Goal: Task Accomplishment & Management: Complete application form

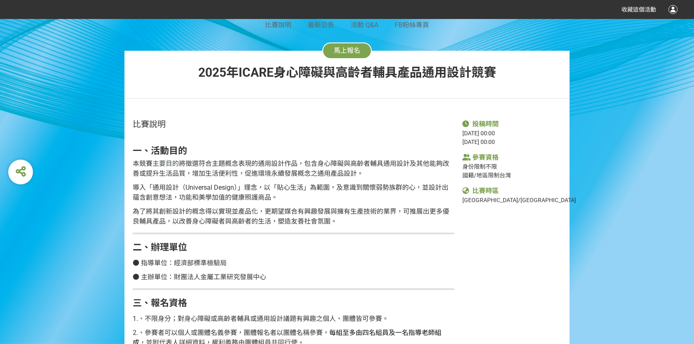
scroll to position [102, 0]
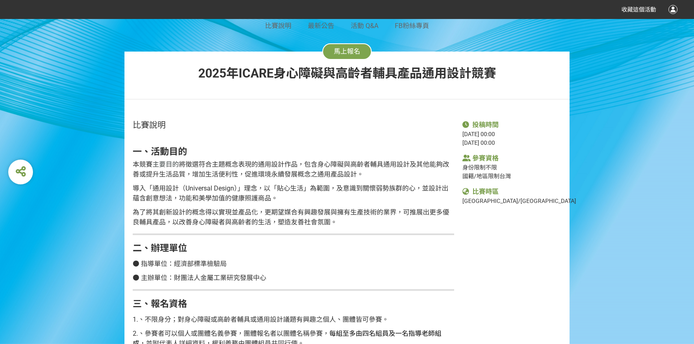
click at [346, 46] on button "馬上報名" at bounding box center [346, 51] width 49 height 16
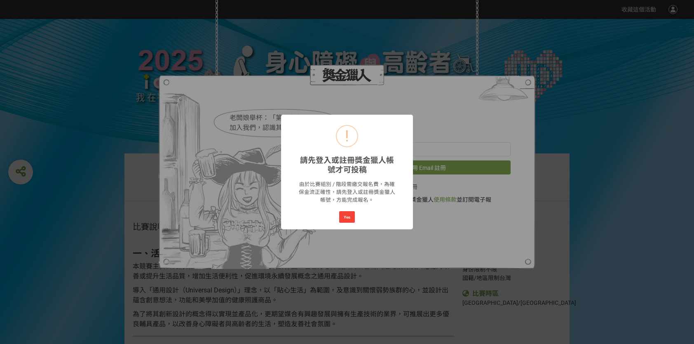
scroll to position [0, 0]
click at [348, 214] on button "Yes" at bounding box center [347, 217] width 16 height 12
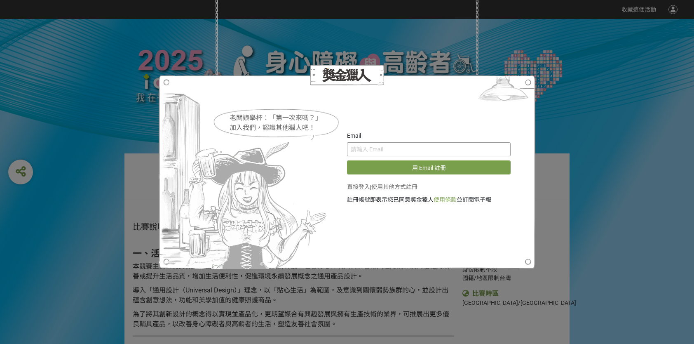
click at [379, 153] on input "text" at bounding box center [429, 149] width 164 height 14
type input "[PERSON_NAME][EMAIL_ADDRESS][DOMAIN_NAME]"
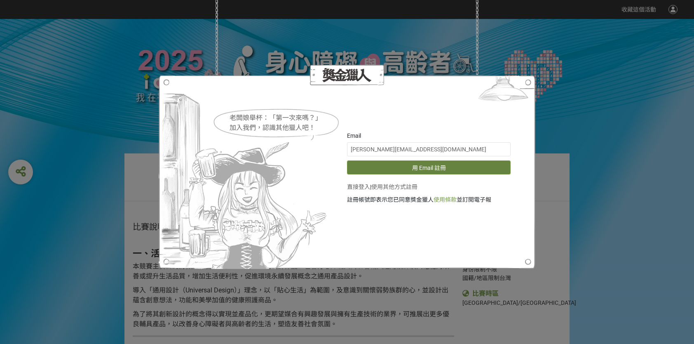
click at [399, 165] on button "用 Email 註冊" at bounding box center [429, 167] width 164 height 14
click at [409, 165] on button "重新發送驗證信" at bounding box center [429, 167] width 164 height 14
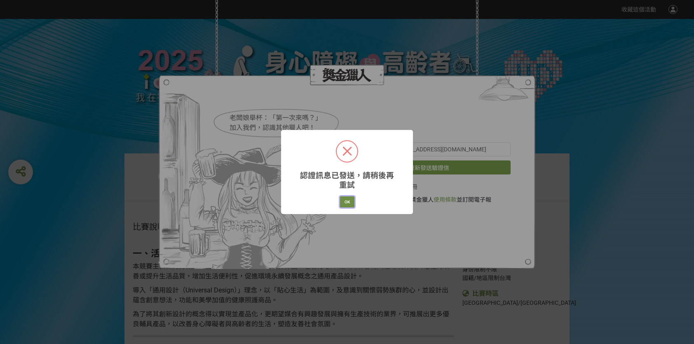
click at [346, 201] on button "OK" at bounding box center [347, 202] width 14 height 12
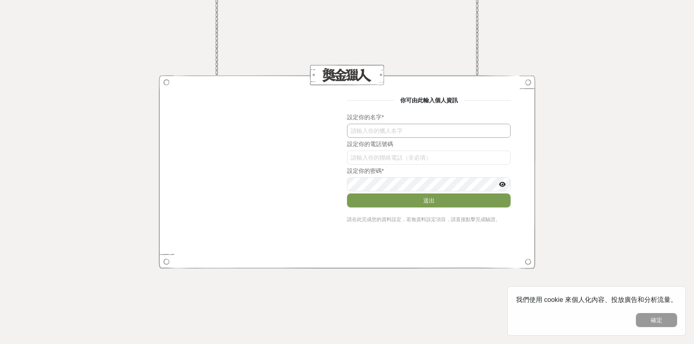
click at [386, 124] on input "text" at bounding box center [429, 131] width 164 height 14
type input "[PERSON_NAME]"
click at [393, 158] on input "bldEWTZrUkk" at bounding box center [429, 158] width 164 height 14
type input "0910188232"
click at [439, 201] on button "送出" at bounding box center [429, 200] width 164 height 14
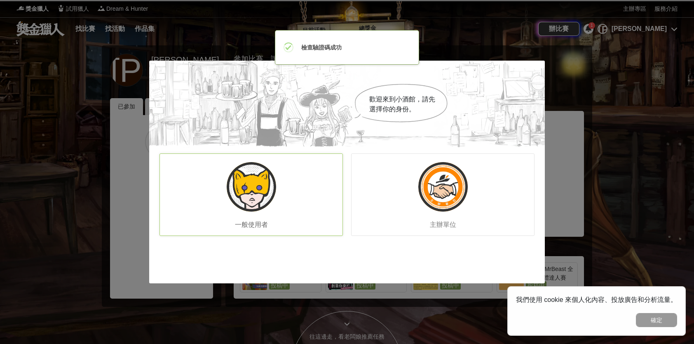
click at [265, 198] on img at bounding box center [251, 186] width 49 height 49
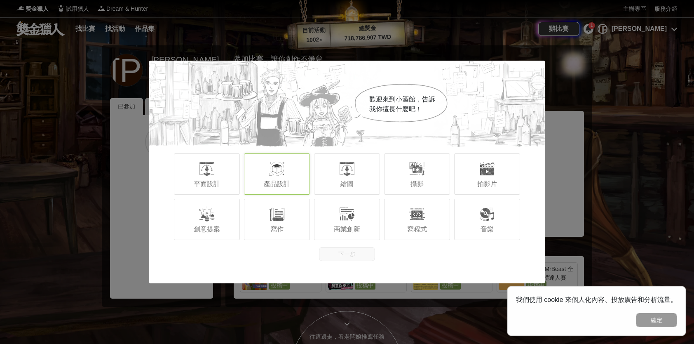
click at [271, 172] on div at bounding box center [277, 168] width 16 height 16
click at [226, 220] on div "創意提案" at bounding box center [207, 219] width 66 height 41
click at [430, 179] on div "攝影" at bounding box center [417, 173] width 66 height 41
click at [334, 251] on button "下一步" at bounding box center [347, 254] width 56 height 14
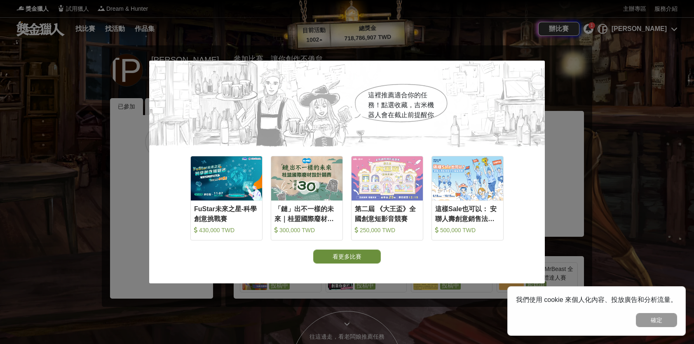
click at [349, 256] on button "看更多比賽" at bounding box center [347, 256] width 68 height 14
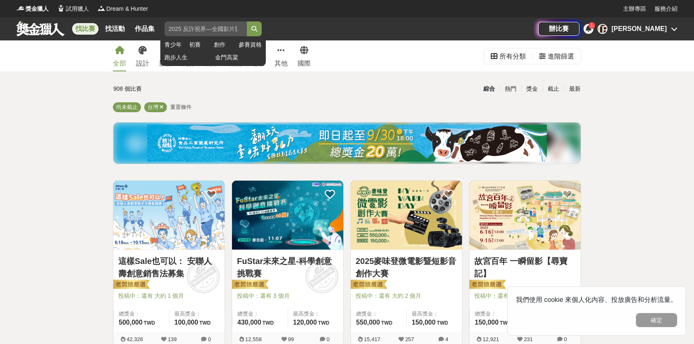
click at [206, 31] on input "search" at bounding box center [206, 28] width 82 height 15
type input "ㄛ"
type input "icar"
click at [247, 21] on button "submit" at bounding box center [254, 28] width 15 height 15
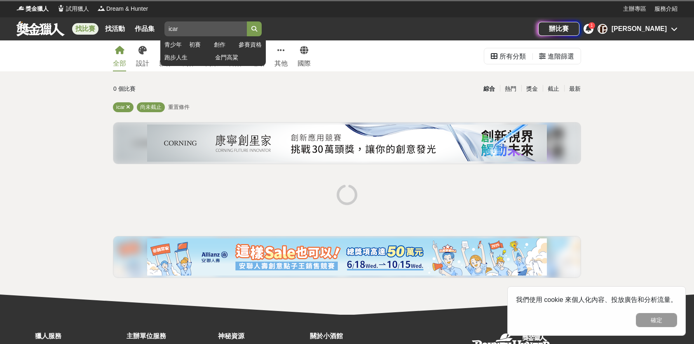
click at [247, 21] on button "submit" at bounding box center [254, 28] width 15 height 15
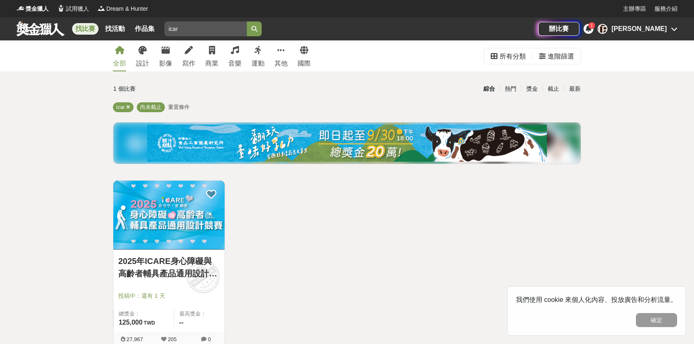
click at [147, 232] on img at bounding box center [168, 215] width 111 height 69
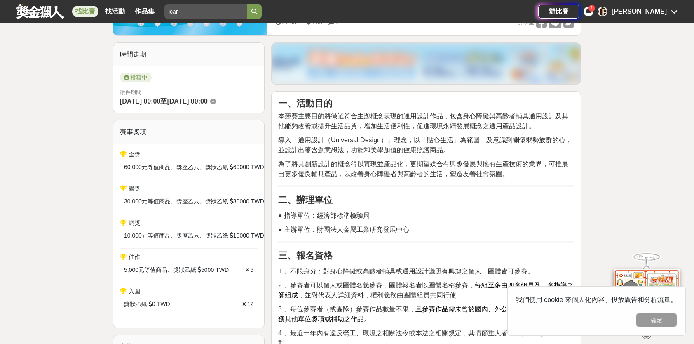
scroll to position [82, 0]
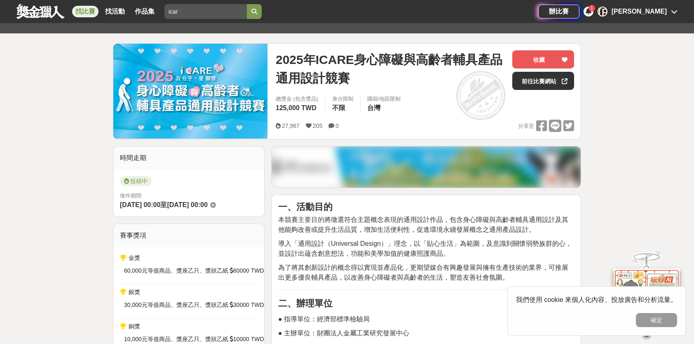
click at [186, 188] on div "投稿中" at bounding box center [189, 182] width 138 height 13
click at [538, 81] on link "前往比賽網站" at bounding box center [544, 81] width 62 height 18
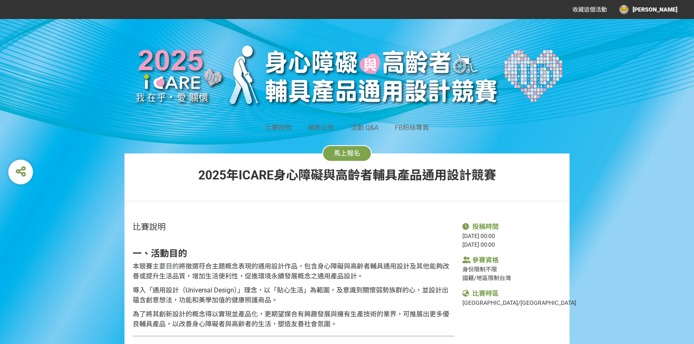
click at [342, 154] on span "馬上報名" at bounding box center [347, 153] width 26 height 8
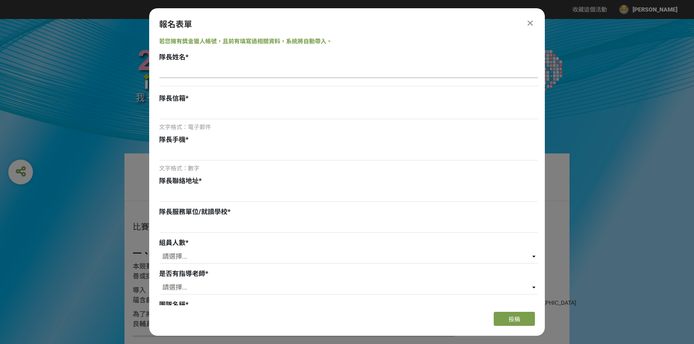
click at [227, 67] on input at bounding box center [348, 71] width 379 height 14
type input "x"
click at [247, 73] on input "[PERSON_NAME]" at bounding box center [348, 71] width 379 height 14
type input "[PERSON_NAME]"
click at [268, 116] on input at bounding box center [348, 112] width 379 height 14
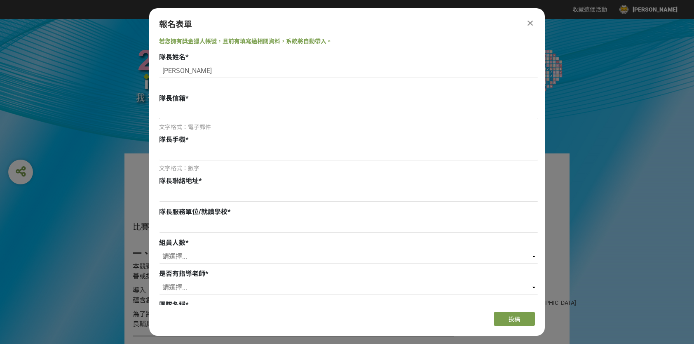
click at [270, 113] on input at bounding box center [348, 112] width 379 height 14
type input "[PERSON_NAME][EMAIL_ADDRESS][DOMAIN_NAME]"
click at [226, 150] on input at bounding box center [348, 153] width 379 height 14
drag, startPoint x: 226, startPoint y: 150, endPoint x: 221, endPoint y: 152, distance: 5.0
click at [221, 152] on input at bounding box center [348, 153] width 379 height 14
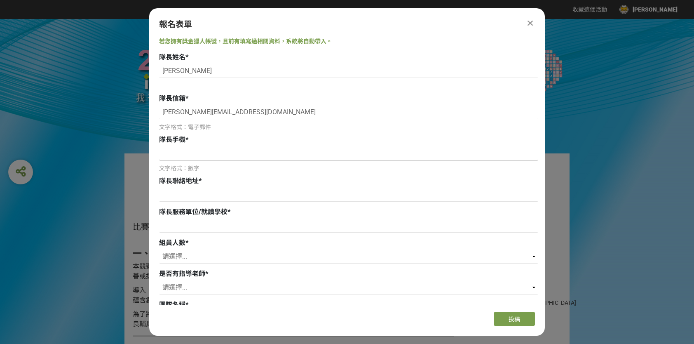
click at [221, 155] on input at bounding box center [348, 153] width 379 height 14
type input "0910188232"
click at [128, 78] on img at bounding box center [347, 74] width 445 height 79
click at [198, 193] on input at bounding box center [348, 195] width 379 height 14
type input "v"
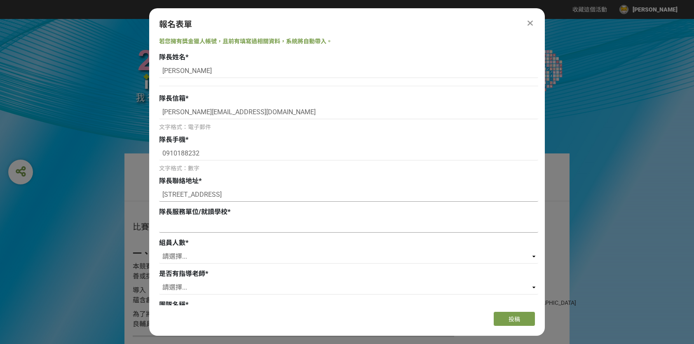
type input "[STREET_ADDRESS]"
click at [256, 222] on input at bounding box center [348, 226] width 379 height 14
type input "聯合大學"
click at [228, 253] on select "請選擇... 0 1 2 3" at bounding box center [348, 256] width 379 height 14
click at [159, 249] on select "請選擇... 0 1 2 3" at bounding box center [348, 256] width 379 height 14
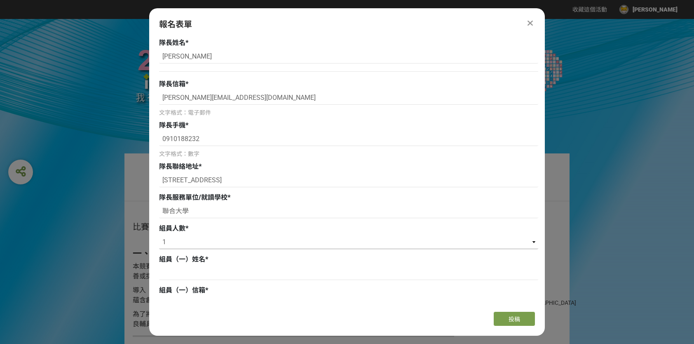
scroll to position [41, 0]
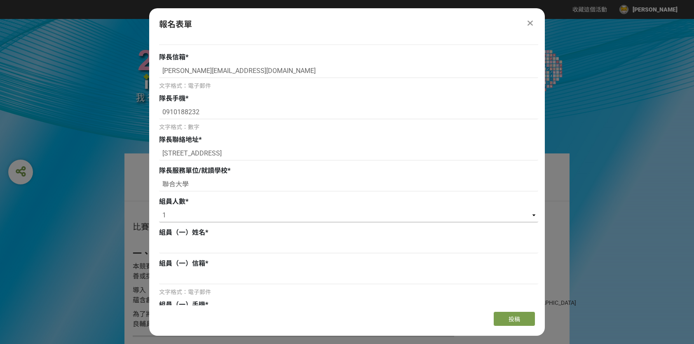
click at [203, 214] on select "請選擇... 0 1 2 3" at bounding box center [348, 215] width 379 height 14
click at [204, 213] on select "請選擇... 0 1 2 3" at bounding box center [348, 215] width 379 height 14
select select "0"
click at [159, 208] on select "請選擇... 0 1 2 3" at bounding box center [348, 215] width 379 height 14
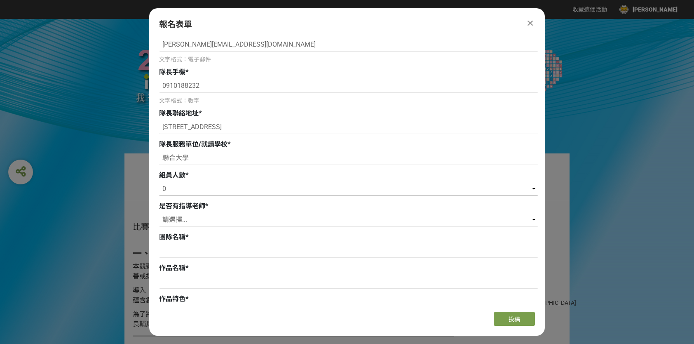
scroll to position [206, 0]
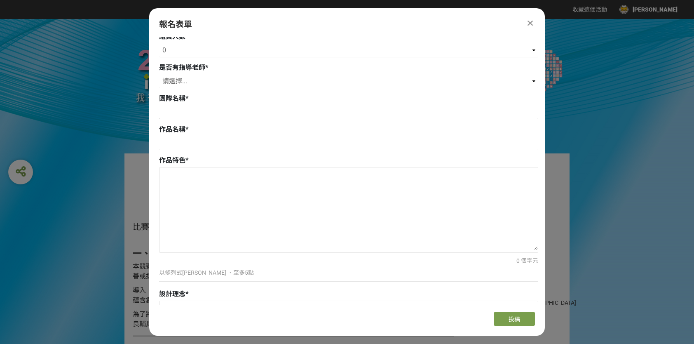
click at [196, 111] on input at bounding box center [348, 112] width 379 height 14
click at [222, 115] on input "美姿教練" at bounding box center [348, 112] width 379 height 14
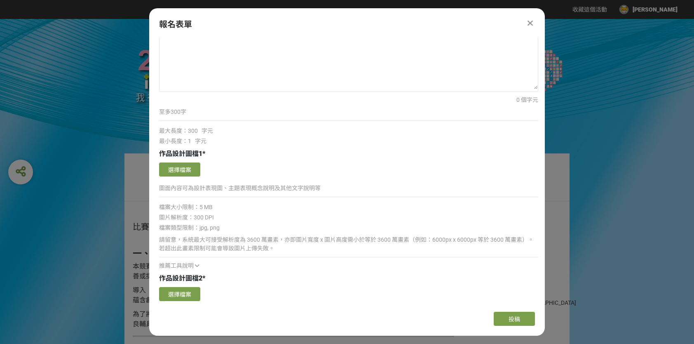
scroll to position [495, 0]
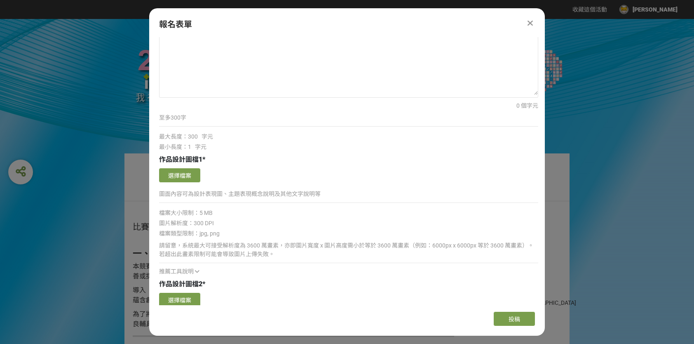
type input "美姿教練"
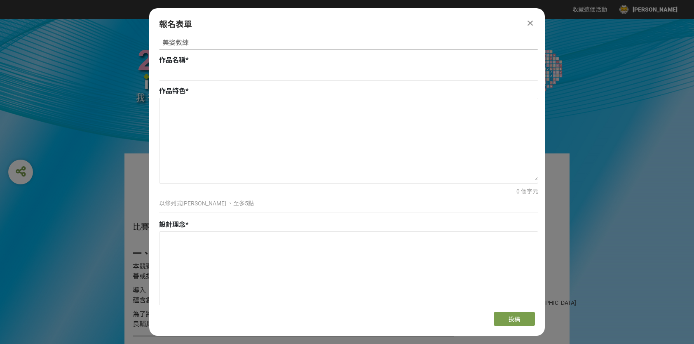
scroll to position [247, 0]
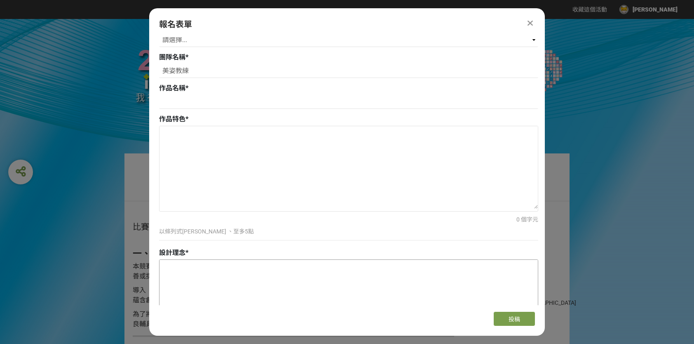
click at [201, 280] on textarea at bounding box center [349, 301] width 379 height 82
paste textarea "不同於傳統『強迫拉直』矯正帶，本設計主打『隨行教練』。本產品是一件具備姿態感測功能的輕薄貼身背心，於日常穿著、透過震動溫和提醒，讓使用者在不知不覺間改善體態，…"
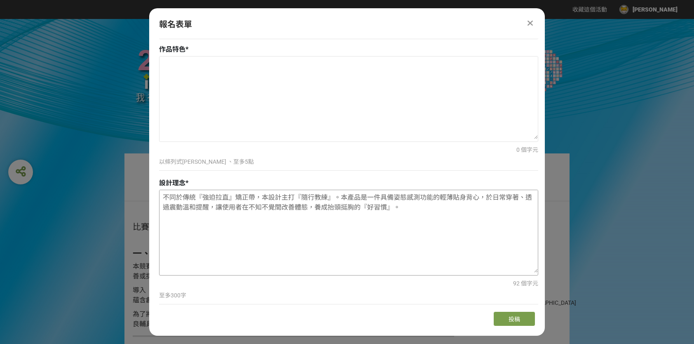
scroll to position [330, 0]
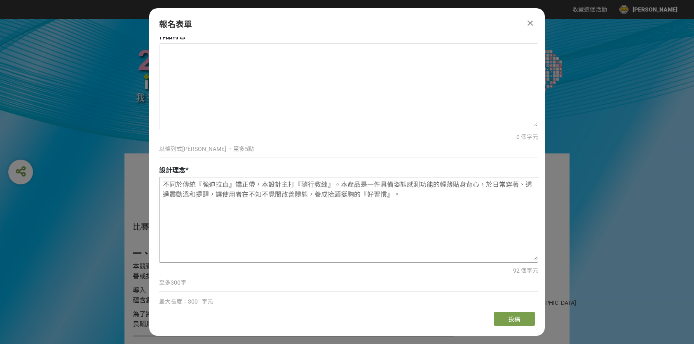
click at [234, 182] on textarea "不同於傳統『強迫拉直』矯正帶，本設計主打『隨行教練』。本產品是一件具備姿態感測功能的輕薄貼身背心，於日常穿著、透過震動溫和提醒，讓使用者在不知不覺間改善體態，…" at bounding box center [349, 218] width 379 height 82
click at [257, 189] on textarea "不同於傳統『強迫拉直』駝背矯正帶，本設計主打『隨行教練』。本產品是一件具備姿態感測功能的輕薄貼身背心，於日常穿著、透過震動溫和提醒，讓使用者在不知不覺間改善體…" at bounding box center [349, 218] width 379 height 82
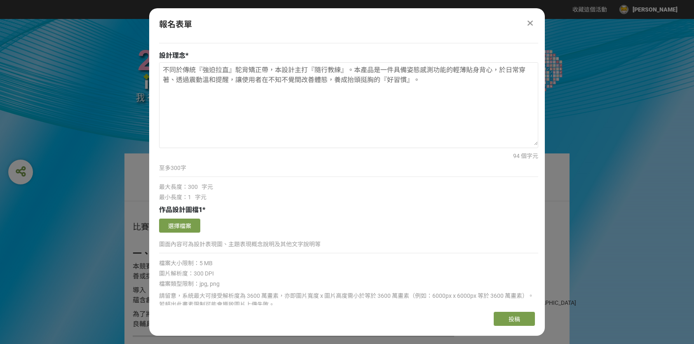
scroll to position [454, 0]
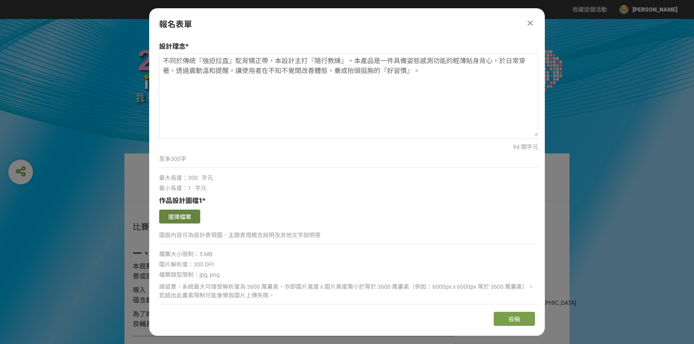
type textarea "不同於傳統『強迫拉直』駝背矯正帶，本設計主打『隨行教練』。本產品是一件具備姿態感測功能的輕薄貼身背心，於日常穿著、透過震動溫和提醒，讓使用者在不知不覺間改善體…"
click at [186, 217] on button "選擇檔案" at bounding box center [179, 216] width 41 height 14
click at [185, 212] on button "選擇檔案" at bounding box center [179, 216] width 41 height 14
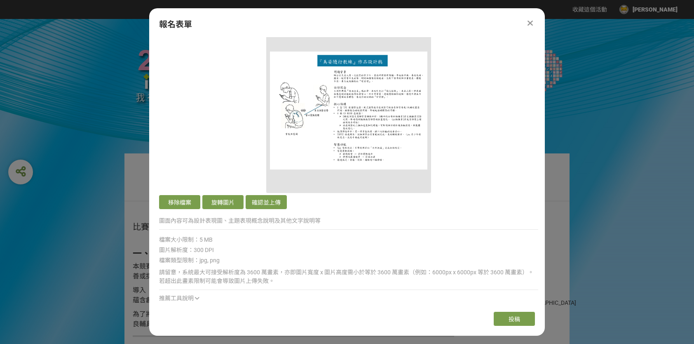
scroll to position [660, 0]
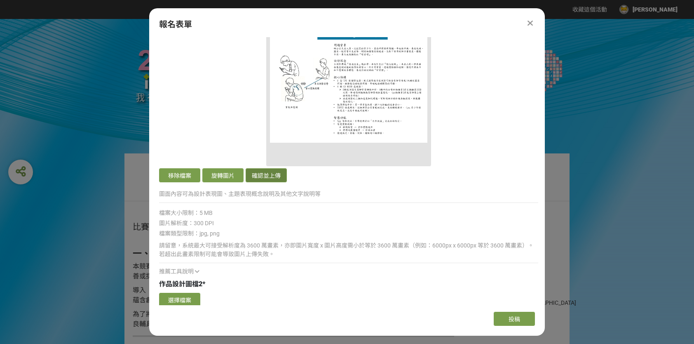
click at [264, 169] on button "確認並上傳" at bounding box center [266, 175] width 41 height 14
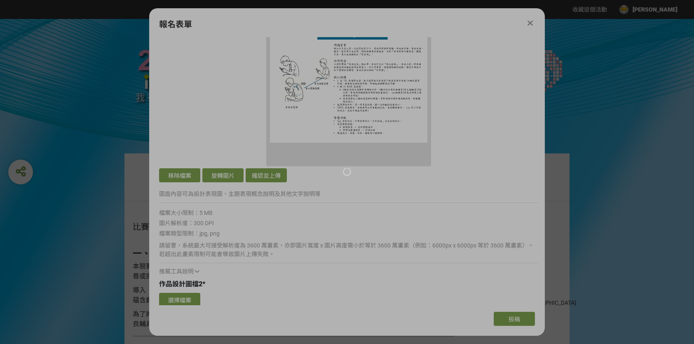
scroll to position [495, 0]
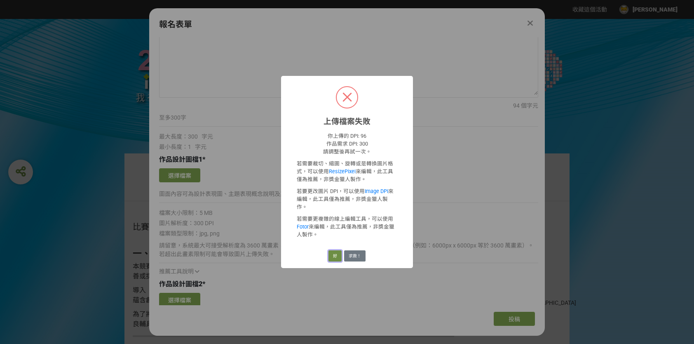
click at [331, 250] on button "好" at bounding box center [335, 256] width 13 height 12
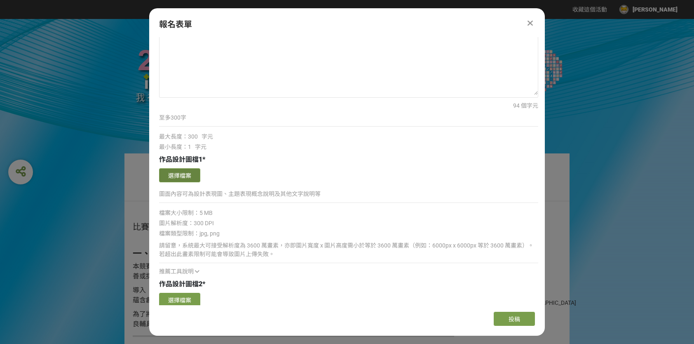
click at [190, 174] on button "選擇檔案" at bounding box center [179, 175] width 41 height 14
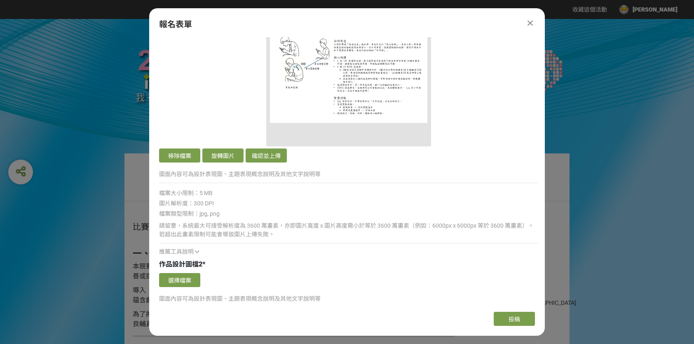
scroll to position [619, 0]
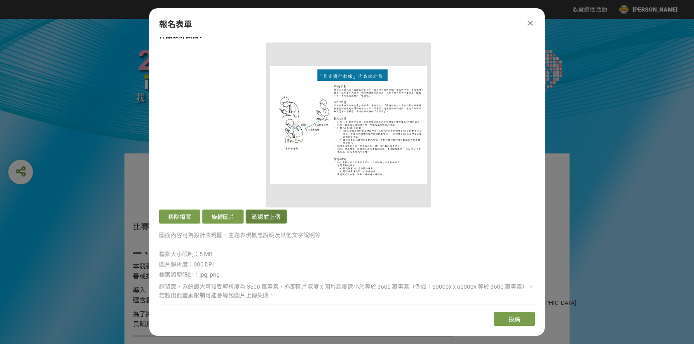
click at [271, 216] on button "確認並上傳" at bounding box center [266, 216] width 41 height 14
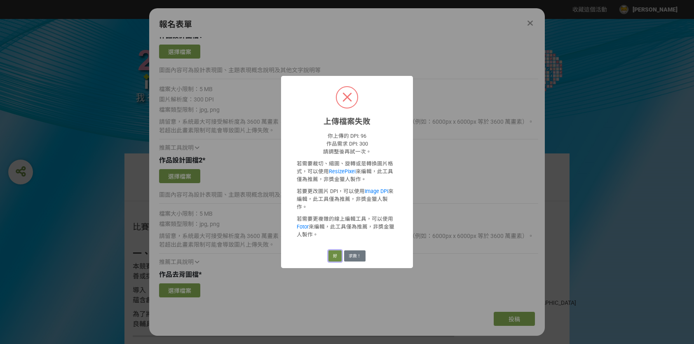
click at [337, 250] on button "好" at bounding box center [335, 256] width 13 height 12
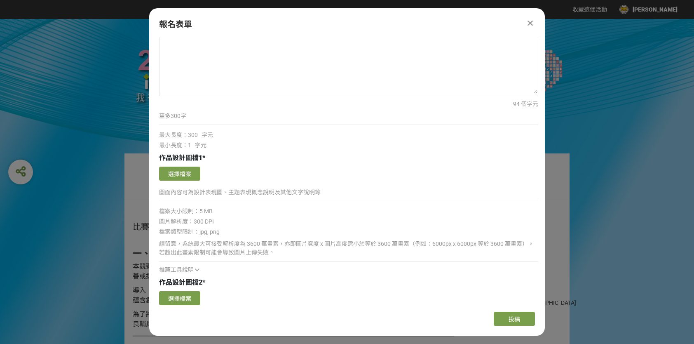
scroll to position [495, 0]
click at [191, 176] on button "選擇檔案" at bounding box center [179, 175] width 41 height 14
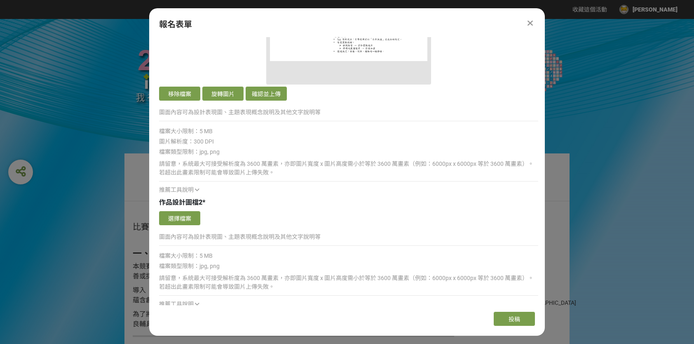
scroll to position [742, 0]
click at [267, 92] on button "確認並上傳" at bounding box center [266, 93] width 41 height 14
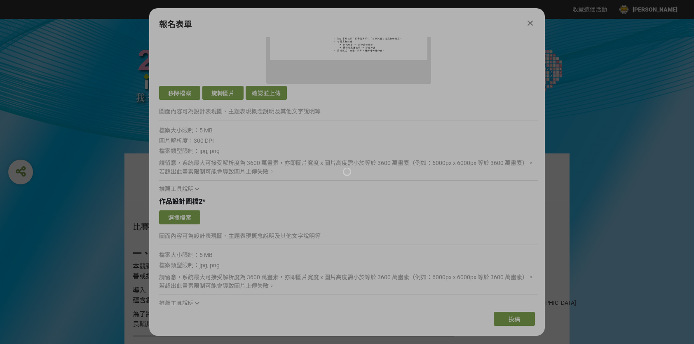
scroll to position [577, 0]
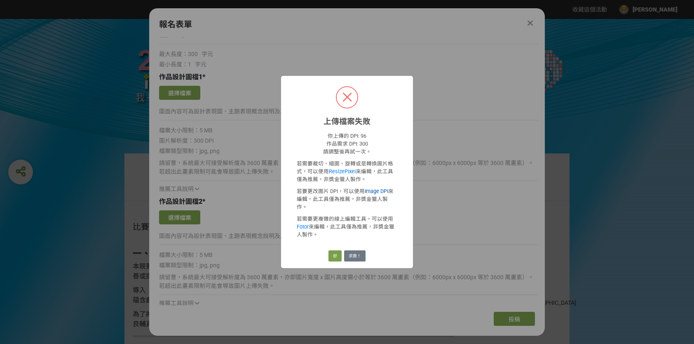
click at [372, 194] on link "Image DPI" at bounding box center [377, 191] width 24 height 6
click at [337, 250] on button "好" at bounding box center [335, 256] width 13 height 12
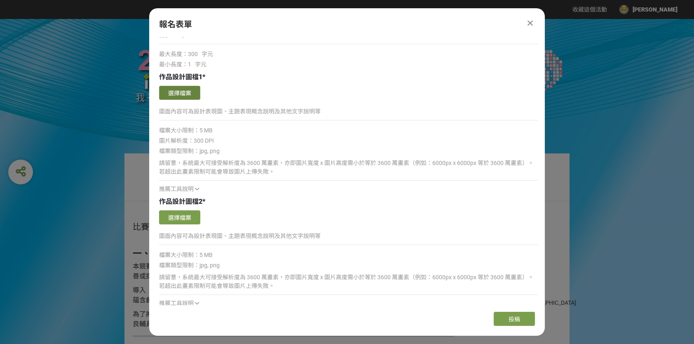
click at [182, 88] on button "選擇檔案" at bounding box center [179, 93] width 41 height 14
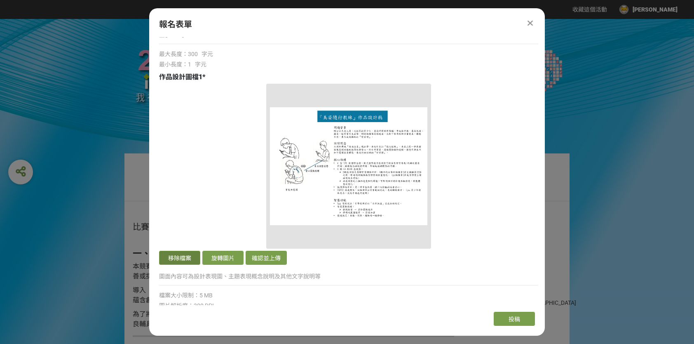
click at [176, 258] on button "移除檔案" at bounding box center [179, 258] width 41 height 14
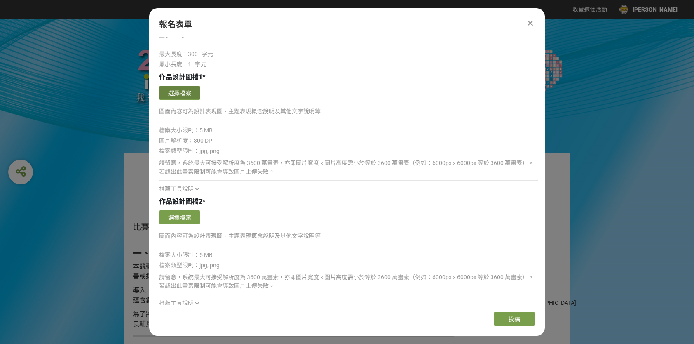
click at [186, 96] on button "選擇檔案" at bounding box center [179, 93] width 41 height 14
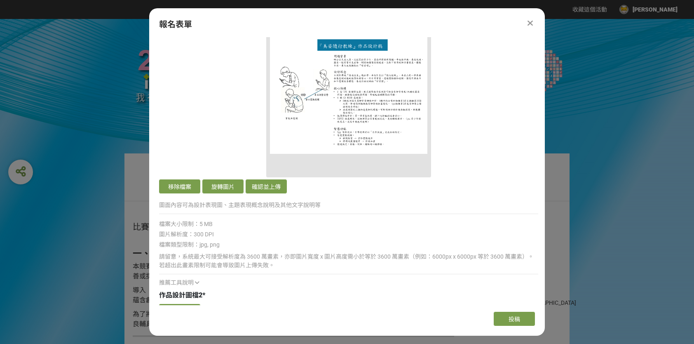
scroll to position [660, 0]
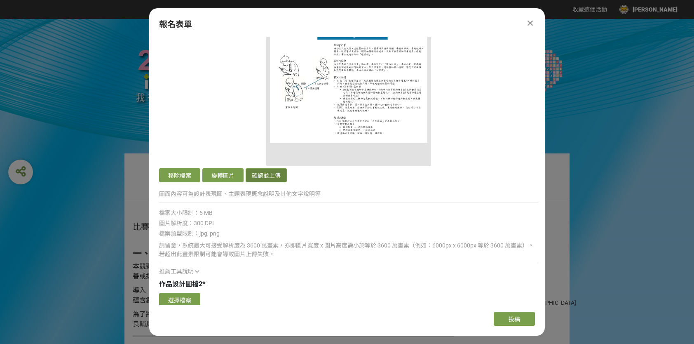
click at [284, 176] on button "確認並上傳" at bounding box center [266, 175] width 41 height 14
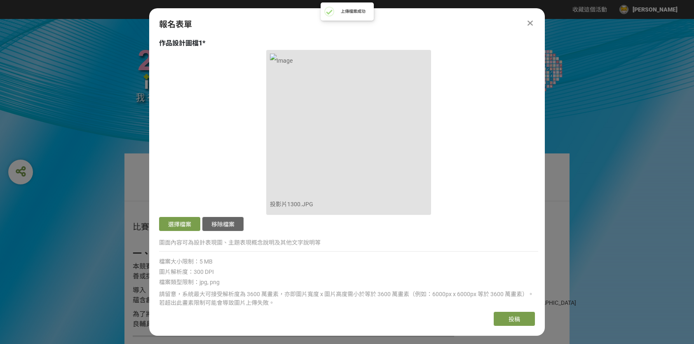
scroll to position [701, 0]
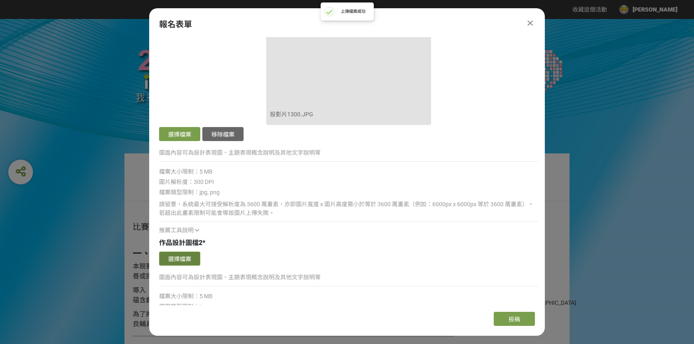
click at [191, 259] on button "選擇檔案" at bounding box center [179, 259] width 41 height 14
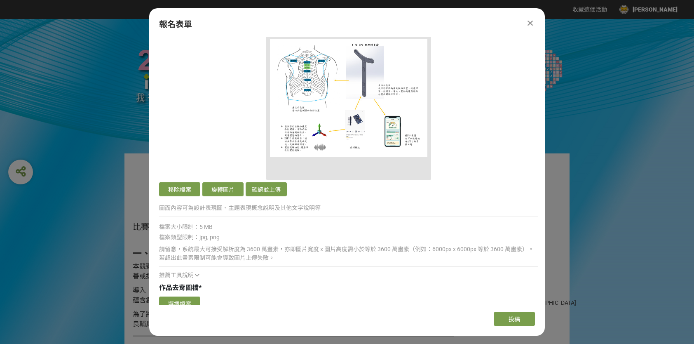
scroll to position [948, 0]
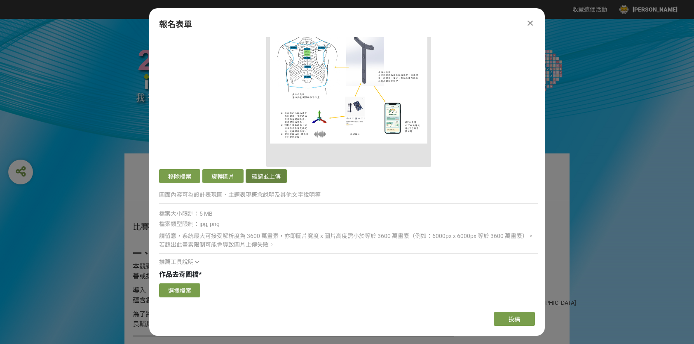
click at [259, 173] on button "確認並上傳" at bounding box center [266, 176] width 41 height 14
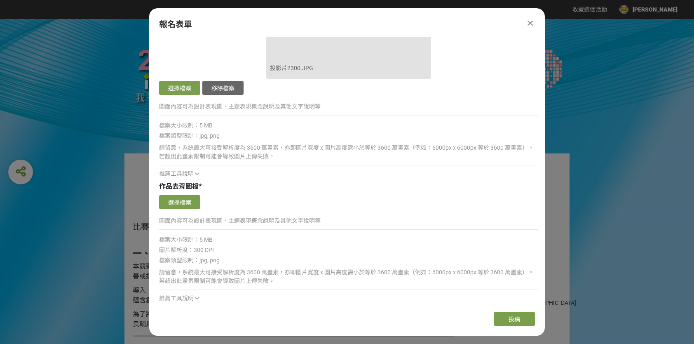
scroll to position [1072, 0]
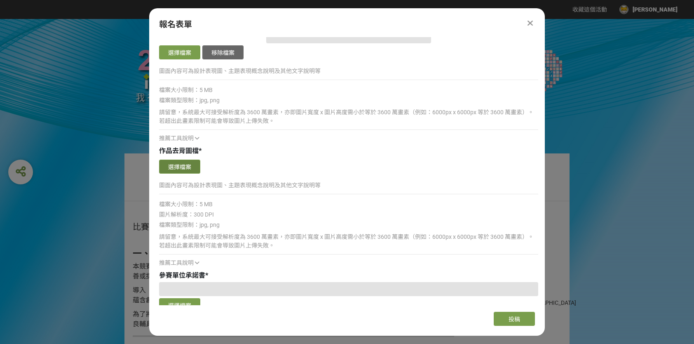
click at [189, 166] on button "選擇檔案" at bounding box center [179, 167] width 41 height 14
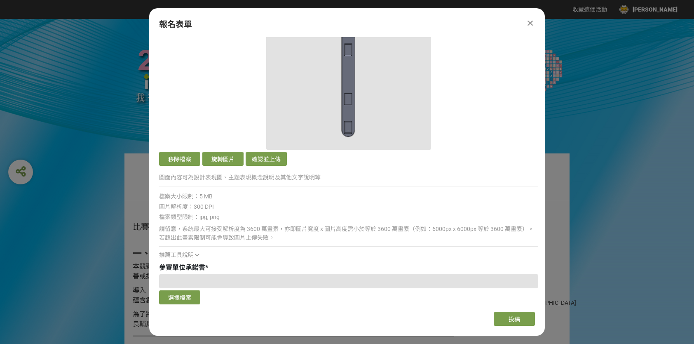
scroll to position [1320, 0]
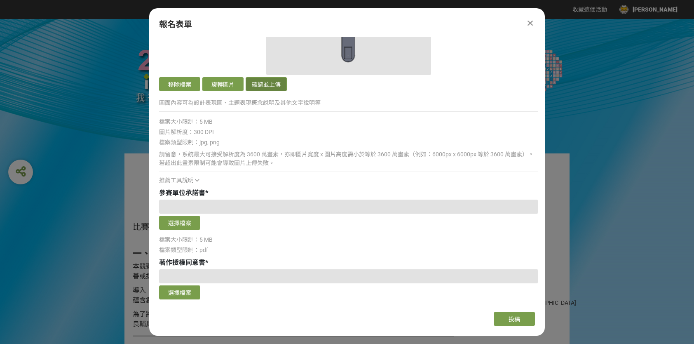
click at [261, 82] on button "確認並上傳" at bounding box center [266, 84] width 41 height 14
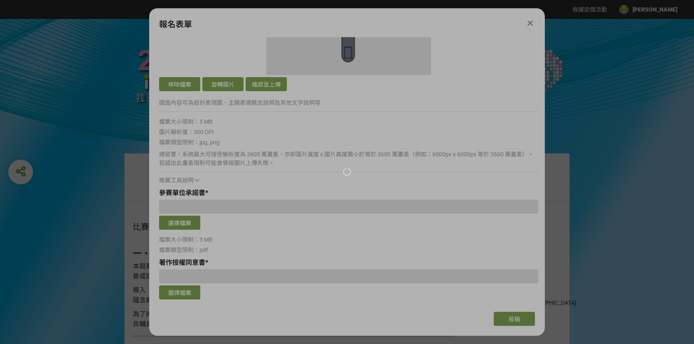
scroll to position [1155, 0]
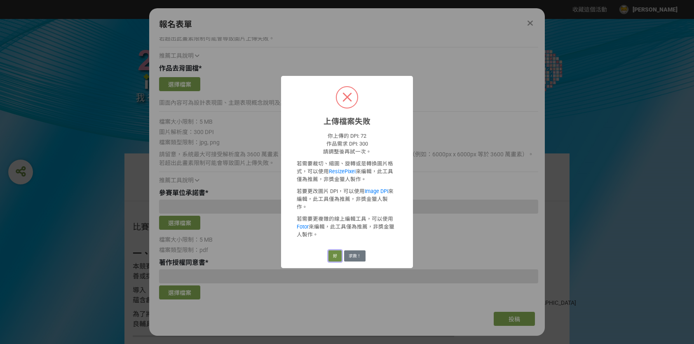
click at [336, 250] on button "好" at bounding box center [335, 256] width 13 height 12
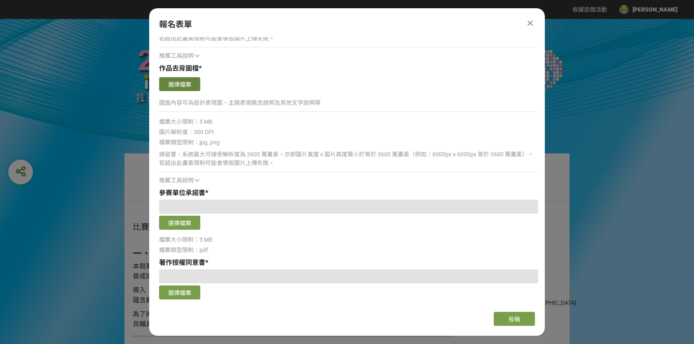
click at [191, 84] on button "選擇檔案" at bounding box center [179, 84] width 41 height 14
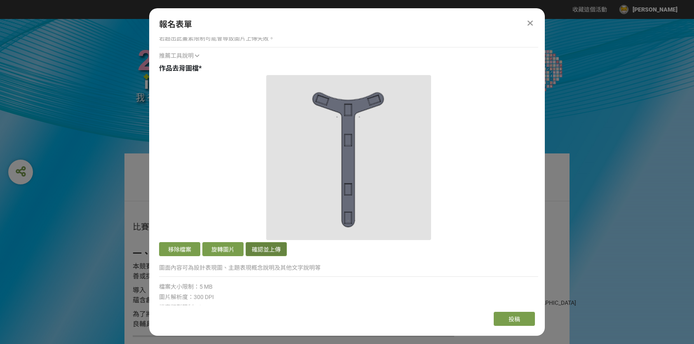
click at [263, 244] on button "確認並上傳" at bounding box center [266, 249] width 41 height 14
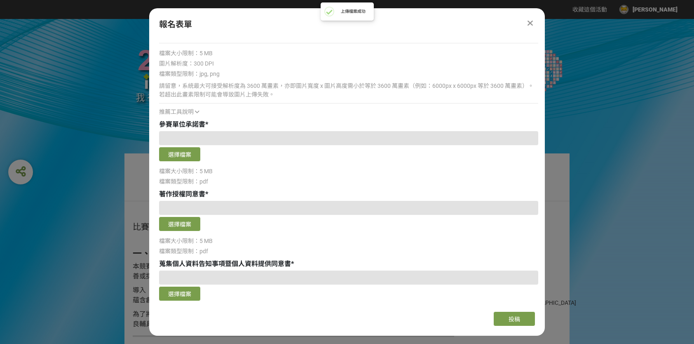
scroll to position [1402, 0]
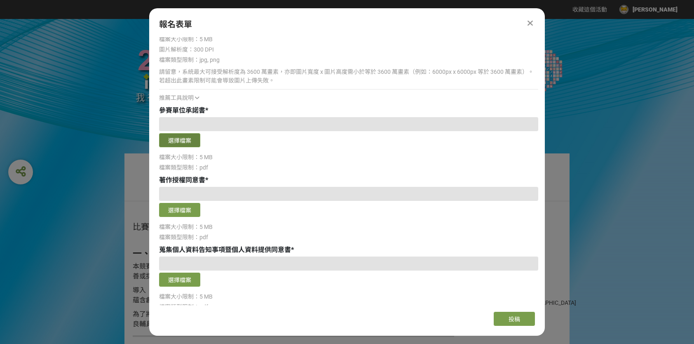
click at [184, 136] on button "選擇檔案" at bounding box center [179, 140] width 41 height 14
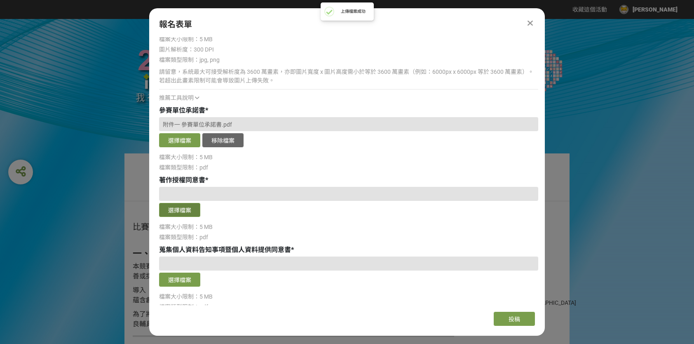
click at [185, 208] on button "選擇檔案" at bounding box center [179, 210] width 41 height 14
click at [193, 278] on button "選擇檔案" at bounding box center [179, 280] width 41 height 14
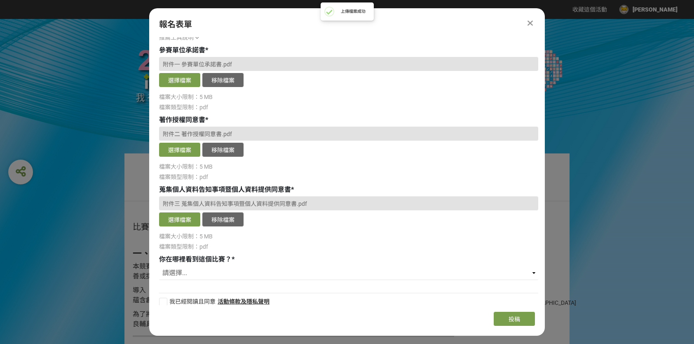
scroll to position [1467, 0]
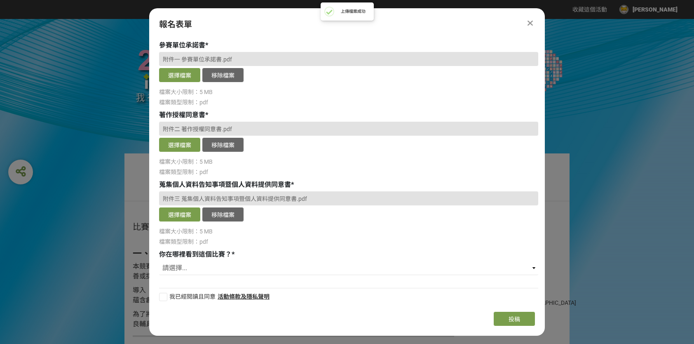
click at [164, 294] on div at bounding box center [163, 297] width 8 height 8
checkbox input "true"
click at [178, 261] on select "請選擇... 獎金獵人網站 Facebook / Instagram 校園講座 / 老師系上推薦 電子郵件 海報 其他" at bounding box center [348, 268] width 379 height 14
click at [159, 261] on select "請選擇... 獎金獵人網站 Facebook / Instagram 校園講座 / 老師系上推薦 電子郵件 海報 其他" at bounding box center [348, 268] width 379 height 14
click at [223, 262] on select "請選擇... 獎金獵人網站 Facebook / Instagram 校園講座 / 老師系上推薦 電子郵件 海報 其他" at bounding box center [348, 268] width 379 height 14
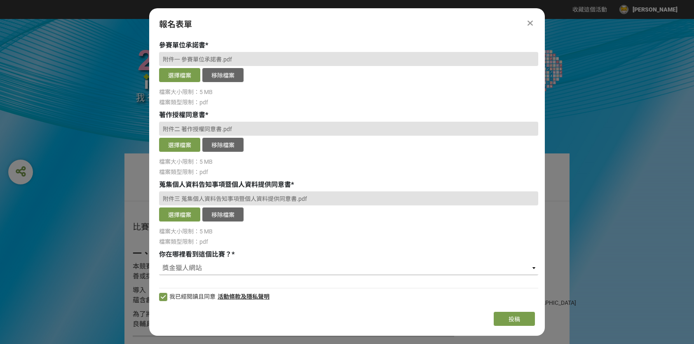
click at [207, 266] on select "請選擇... 獎金獵人網站 Facebook / Instagram 校園講座 / 老師系上推薦 電子郵件 海報 其他" at bounding box center [348, 268] width 379 height 14
select select "校園講座 / 老師系上推薦"
click at [159, 261] on select "請選擇... 獎金獵人網站 Facebook / Instagram 校園講座 / 老師系上推薦 電子郵件 海報 其他" at bounding box center [348, 268] width 379 height 14
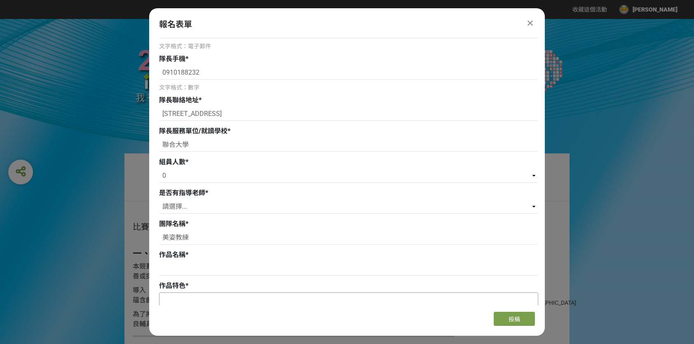
scroll to position [289, 0]
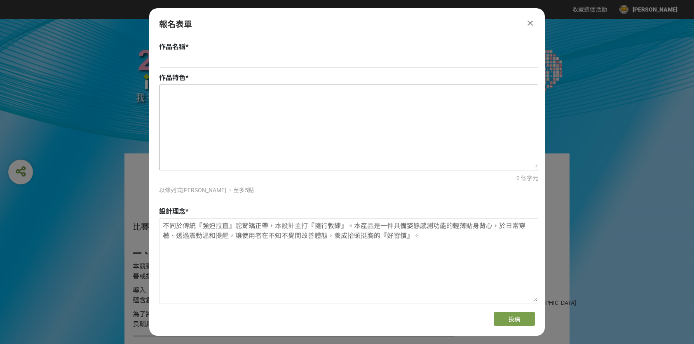
click at [270, 130] on textarea at bounding box center [349, 126] width 379 height 82
paste textarea "這是一件以「隨行姿勢教練」為核心的提醒型背心：以多點 IMU 融合即時量測胸椎彎曲角（T1–T8）與肩胛帶前引指標，取代不精確的「肩膀角度」說法；當偏差發生時…"
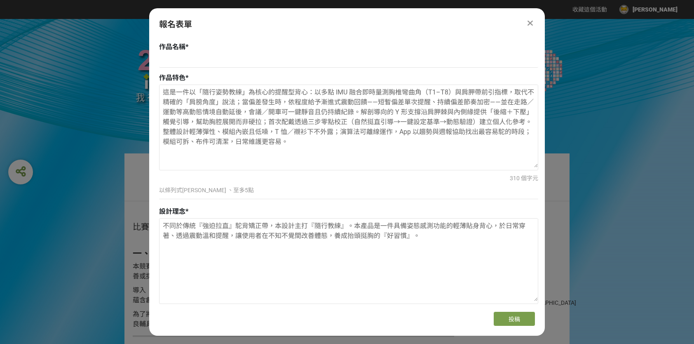
drag, startPoint x: 318, startPoint y: 146, endPoint x: 109, endPoint y: 74, distance: 221.0
paste textarea "「隨行姿勢教練」背心：內建小感測器會即時察覺你上背是否彎、肩膀是否往前；一旦偏掉，就用柔和震動提醒你微調，不硬拉、不打擾。走路或運動時會自動暫緩提醒，開會/開…"
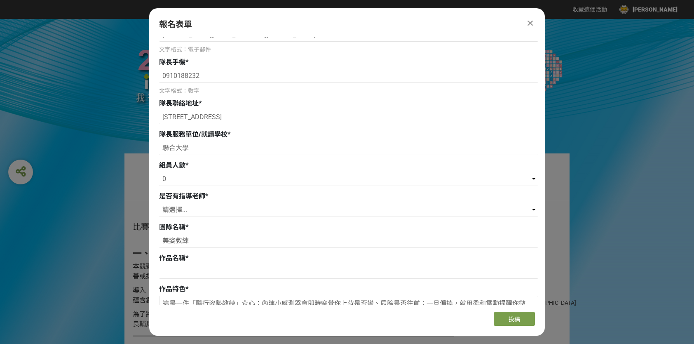
scroll to position [0, 0]
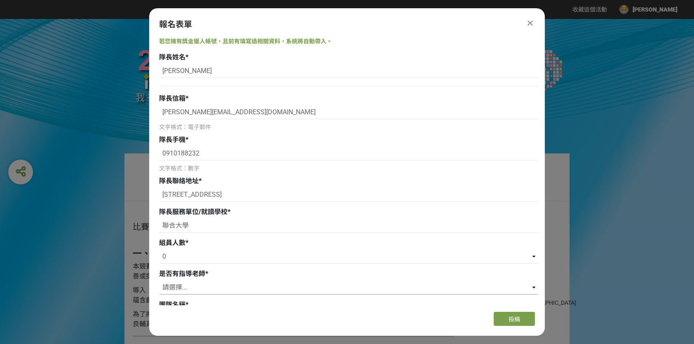
type textarea "這是一件「隨行姿勢教練」背心：內建小感測器會即時察覺你上背是否彎、肩膀是否往前；一旦偏掉，就用柔和震動提醒你微調，不硬拉、不打擾。走路或運動時會自動暫緩提醒，…"
click at [444, 284] on select "請選擇... 是 否" at bounding box center [348, 287] width 379 height 14
click at [159, 280] on select "請選擇... 是 否" at bounding box center [348, 287] width 379 height 14
click at [265, 33] on div "報名表單 若您擁有獎金獵人帳號，且前有填寫過相關資料，系統將自動帶入。 隊長姓名 * [PERSON_NAME] 隊長信箱 * [EMAIL_ADDRESS]…" at bounding box center [347, 171] width 396 height 327
click at [525, 318] on button "投稿" at bounding box center [514, 319] width 41 height 14
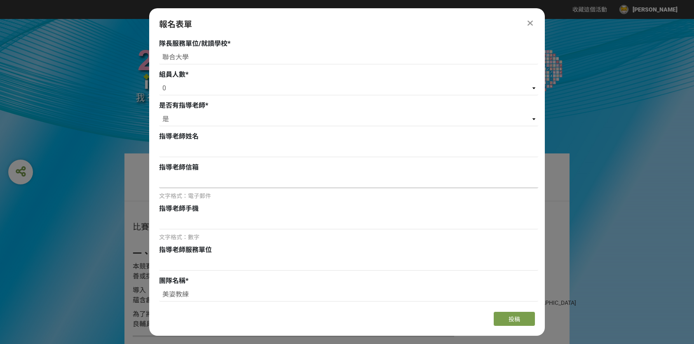
scroll to position [165, 0]
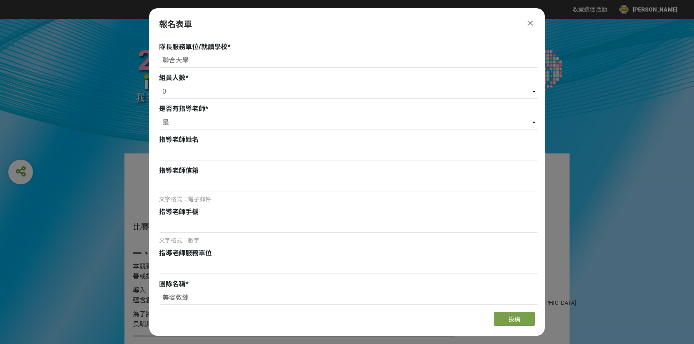
click at [212, 114] on div "是否有指導老師 * 請選擇... 是 否" at bounding box center [348, 118] width 379 height 28
click at [214, 124] on select "請選擇... 是 否" at bounding box center [348, 122] width 379 height 14
select select "否"
click at [159, 115] on select "請選擇... 是 否" at bounding box center [348, 122] width 379 height 14
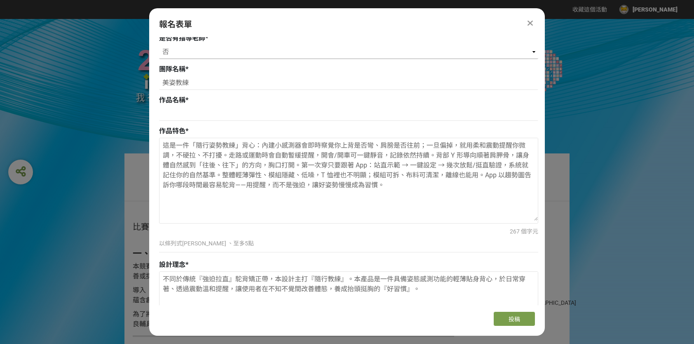
scroll to position [247, 0]
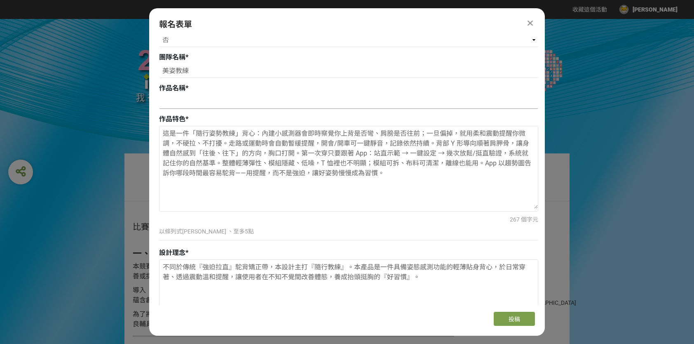
click at [207, 105] on input at bounding box center [348, 102] width 379 height 14
click at [167, 96] on input at bounding box center [348, 102] width 379 height 14
paste input "美姿隨行教練"
type input "美姿隨行教練"
click at [379, 17] on div "報名表單 若您擁有獎金獵人帳號，且前有填寫過相關資料，系統將自動帶入。 隊長姓名 * [PERSON_NAME] 隊長信箱 * [EMAIL_ADDRESS]…" at bounding box center [347, 171] width 396 height 327
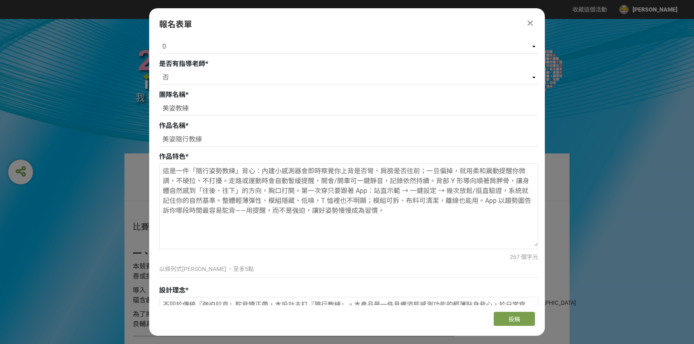
scroll to position [206, 0]
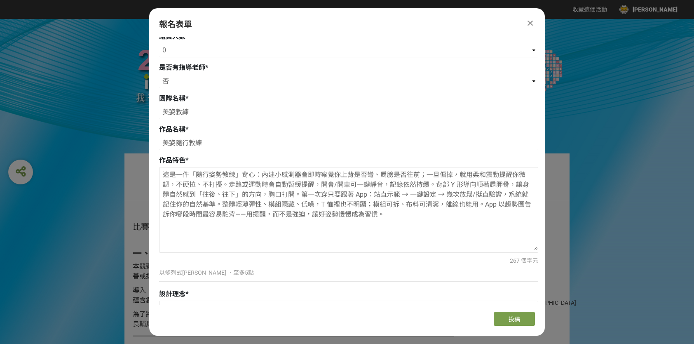
click at [237, 261] on div "267 個字元" at bounding box center [348, 260] width 379 height 9
click at [509, 321] on span "投稿" at bounding box center [515, 319] width 12 height 7
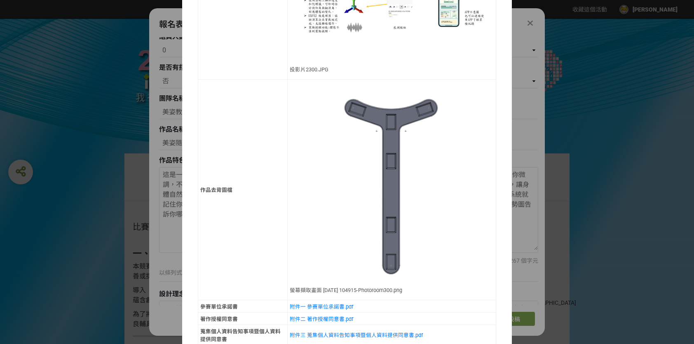
scroll to position [683, 0]
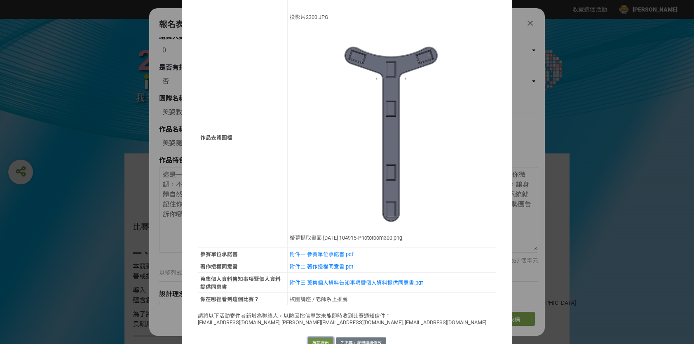
click at [316, 337] on button "確認送出" at bounding box center [321, 343] width 26 height 12
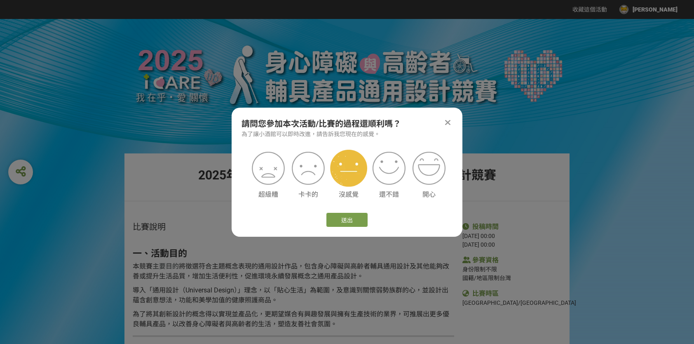
click at [341, 173] on img at bounding box center [348, 168] width 37 height 37
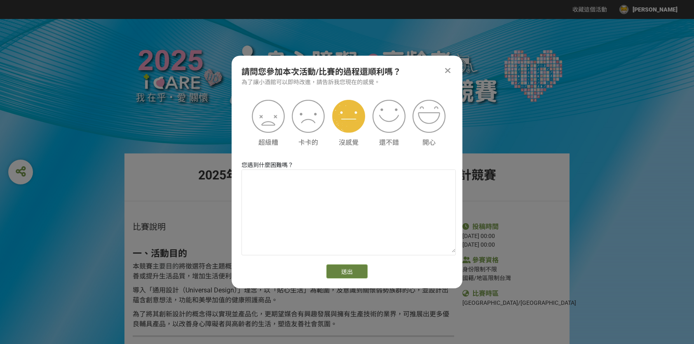
click at [349, 266] on button "送出" at bounding box center [347, 271] width 41 height 14
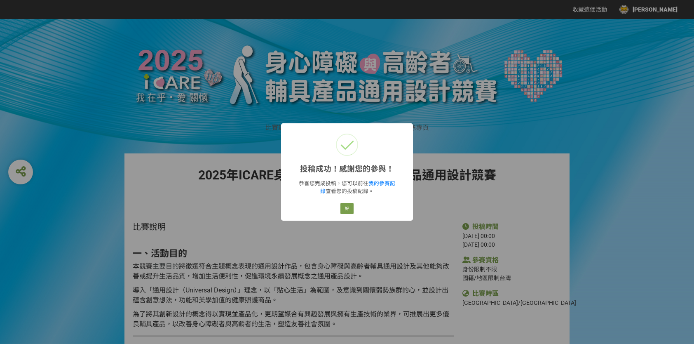
drag, startPoint x: 450, startPoint y: 174, endPoint x: 445, endPoint y: 173, distance: 4.7
click at [449, 171] on div "投稿成功！感謝您的參與！ × 恭喜您完成投稿，您可以前往 我的參賽記錄 查看您的投稿紀錄。 好 Cancel" at bounding box center [347, 172] width 694 height 344
click at [347, 209] on button "好" at bounding box center [347, 209] width 13 height 12
